Goal: Communication & Community: Answer question/provide support

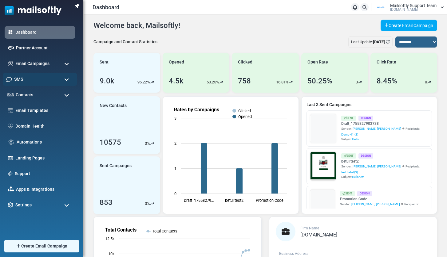
click at [33, 82] on div "SMS" at bounding box center [40, 79] width 74 height 13
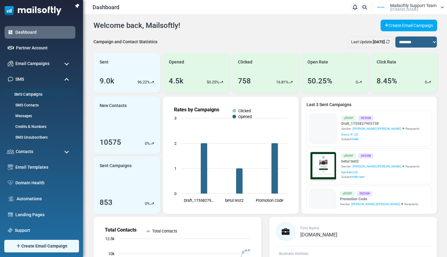
click at [28, 96] on link "SMS Campaigns" at bounding box center [39, 95] width 72 height 6
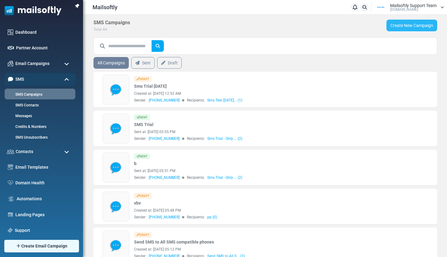
click at [402, 26] on link "Create New Campaign" at bounding box center [411, 26] width 51 height 12
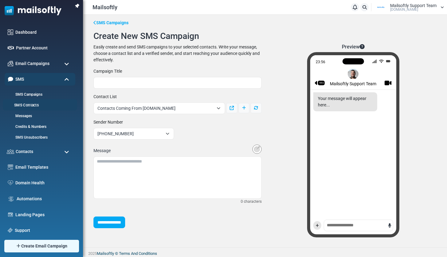
click at [32, 108] on link "SMS Contacts" at bounding box center [39, 106] width 72 height 6
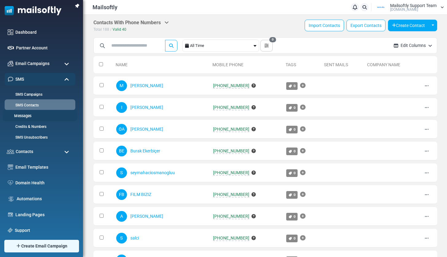
click at [27, 117] on link "Messages" at bounding box center [39, 116] width 72 height 6
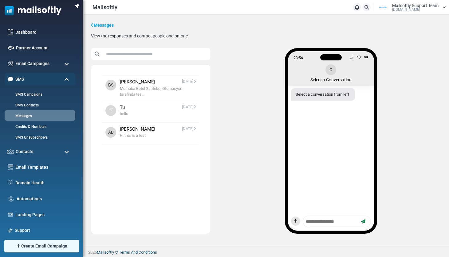
click at [123, 137] on span "Hi this is a test" at bounding box center [158, 136] width 76 height 6
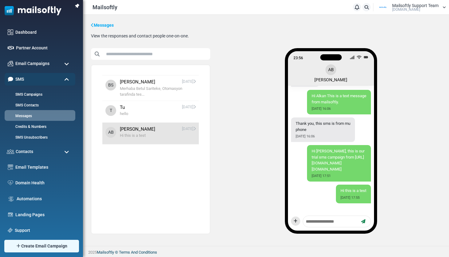
scroll to position [536, 0]
click at [125, 131] on link "[PERSON_NAME]" at bounding box center [137, 129] width 35 height 7
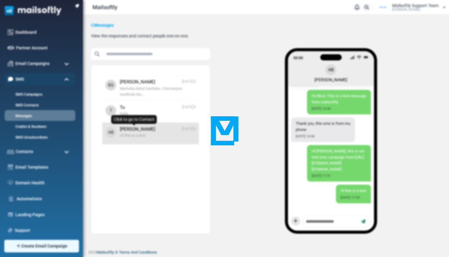
click at [437, 161] on div at bounding box center [224, 128] width 449 height 257
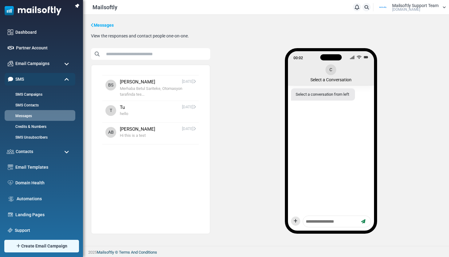
click at [195, 106] on icon at bounding box center [194, 107] width 2 height 4
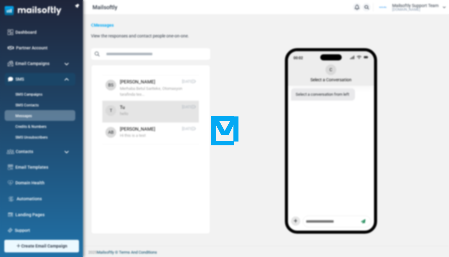
scroll to position [93, 0]
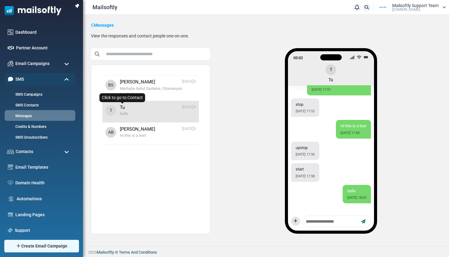
click at [120, 107] on link "Tu" at bounding box center [122, 107] width 5 height 7
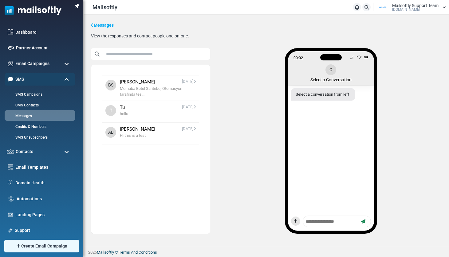
click at [150, 112] on span "hello" at bounding box center [158, 114] width 76 height 6
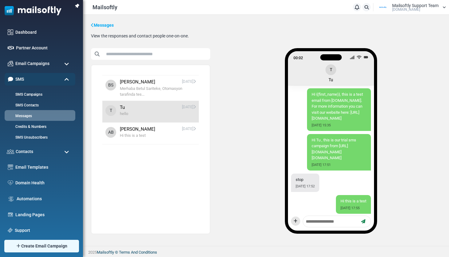
scroll to position [93, 0]
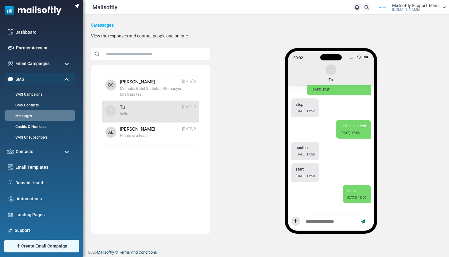
click at [191, 128] on span "[DATE]" at bounding box center [189, 129] width 14 height 7
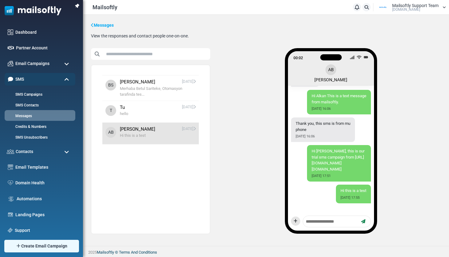
click at [182, 102] on li "T [DATE] hello" at bounding box center [150, 111] width 96 height 21
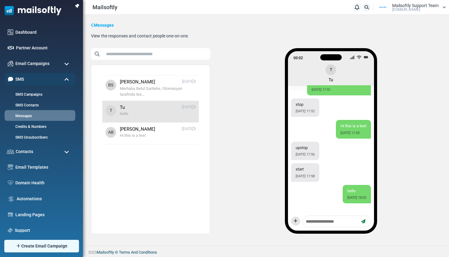
click at [182, 84] on span "[DATE]" at bounding box center [189, 82] width 14 height 7
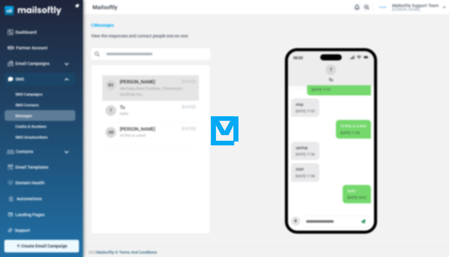
scroll to position [1030, 0]
